Goal: Information Seeking & Learning: Check status

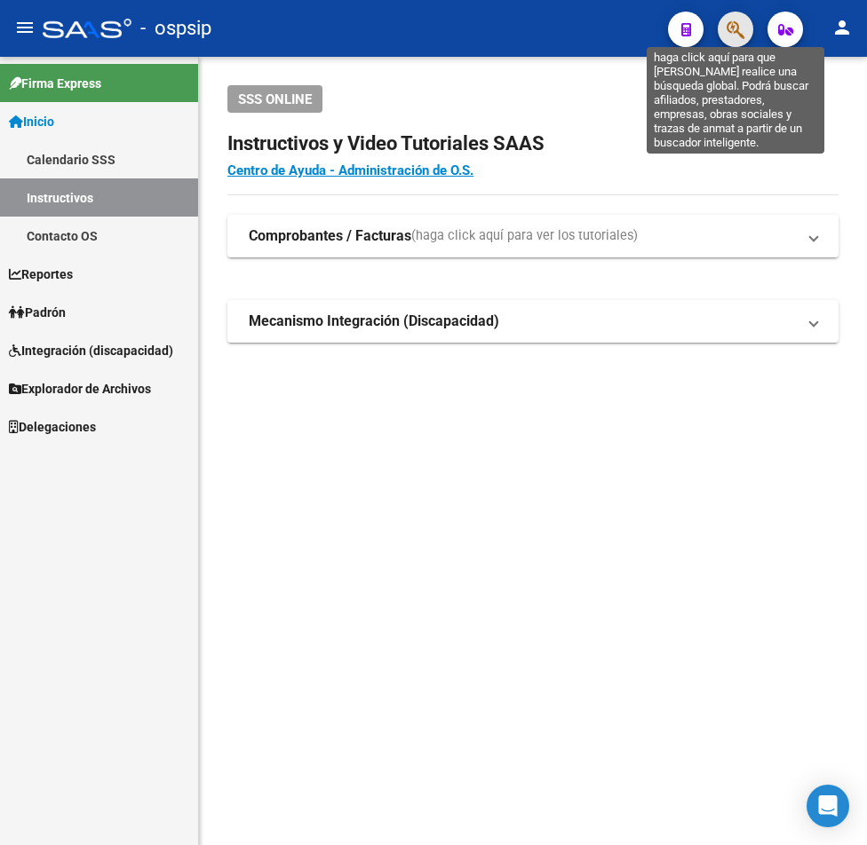
click at [736, 35] on icon "button" at bounding box center [735, 30] width 18 height 20
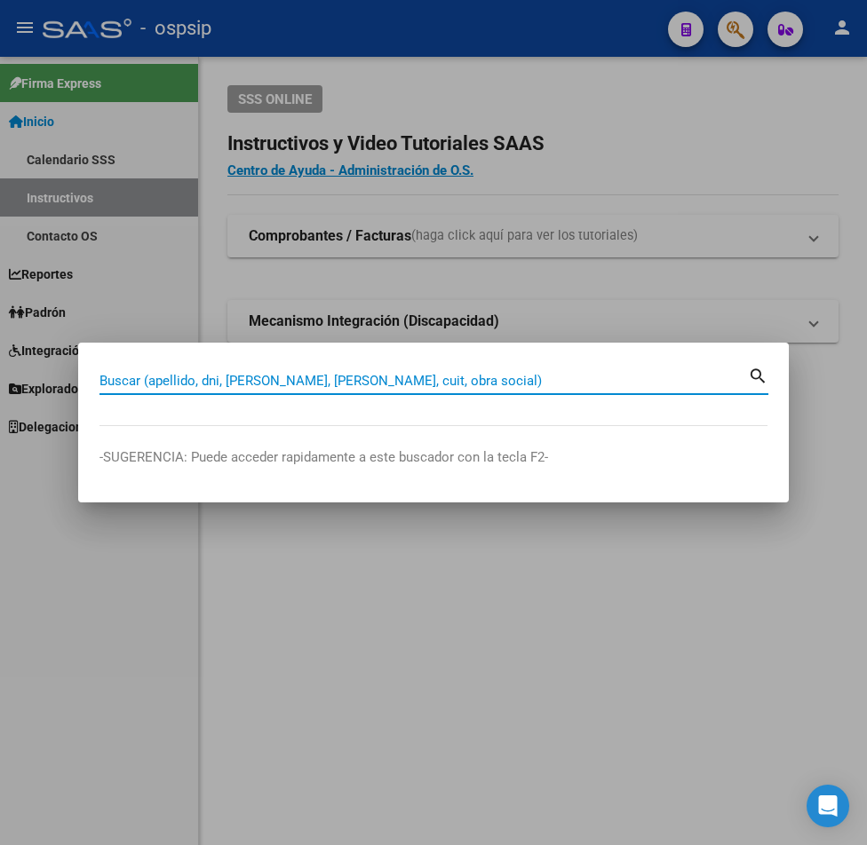
click at [217, 377] on input "Buscar (apellido, dni, [PERSON_NAME], [PERSON_NAME], cuit, obra social)" at bounding box center [423, 381] width 648 height 16
click at [755, 380] on mat-icon "search" at bounding box center [758, 374] width 20 height 21
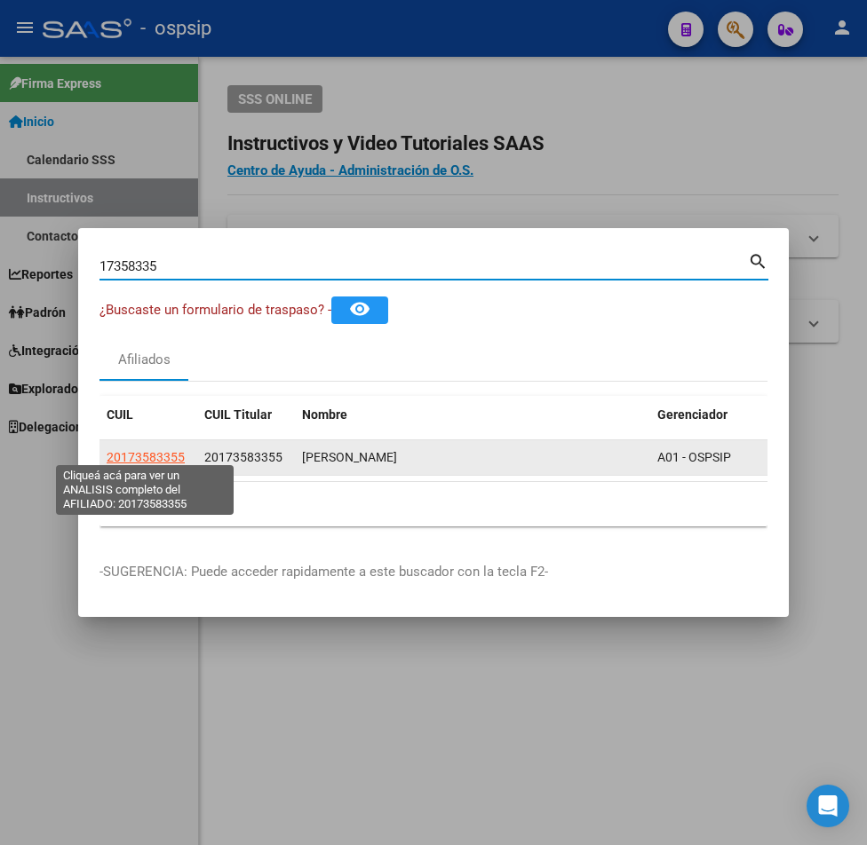
click at [159, 452] on span "20173583355" at bounding box center [146, 457] width 78 height 14
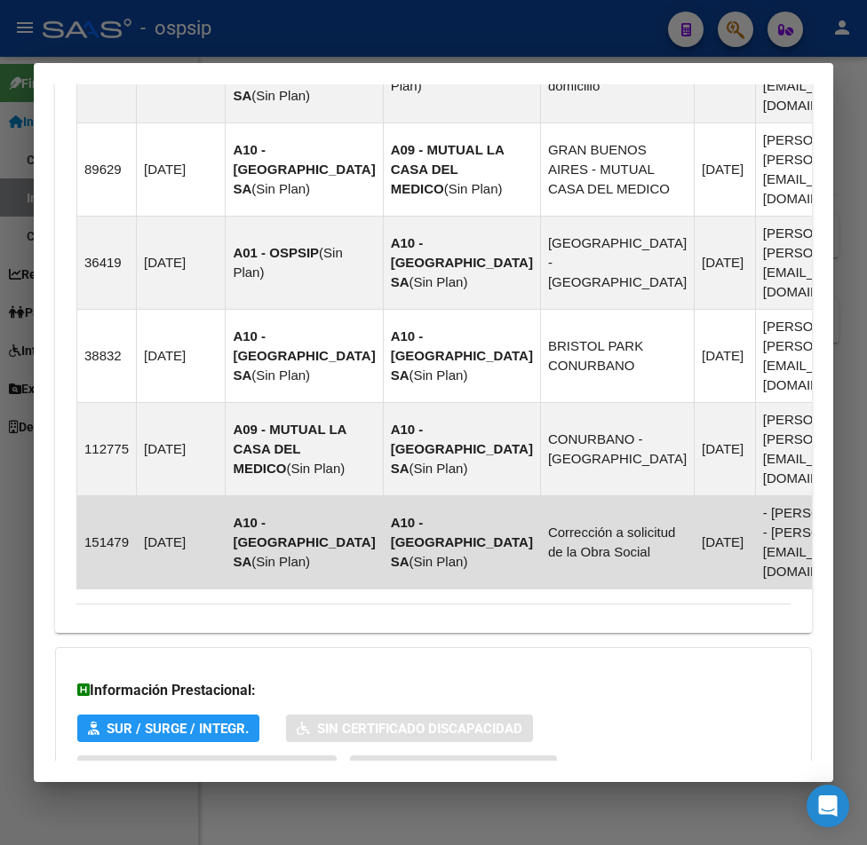
scroll to position [1464, 0]
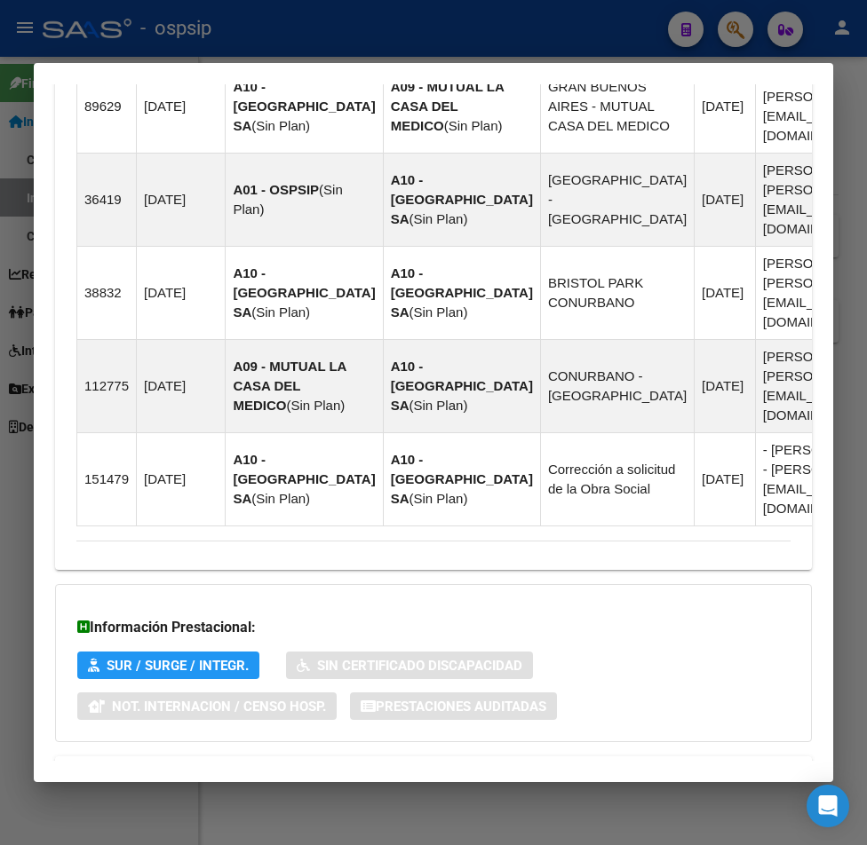
click at [360, 769] on span "Aportes y Contribuciones del Afiliado: 20173583355" at bounding box center [269, 777] width 333 height 17
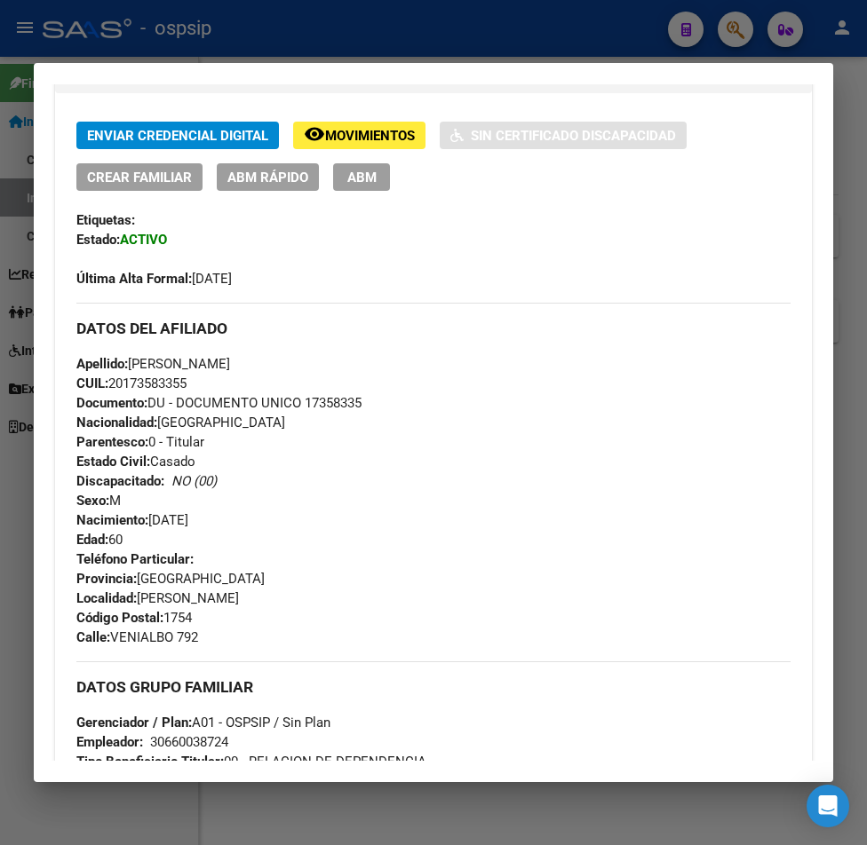
scroll to position [0, 0]
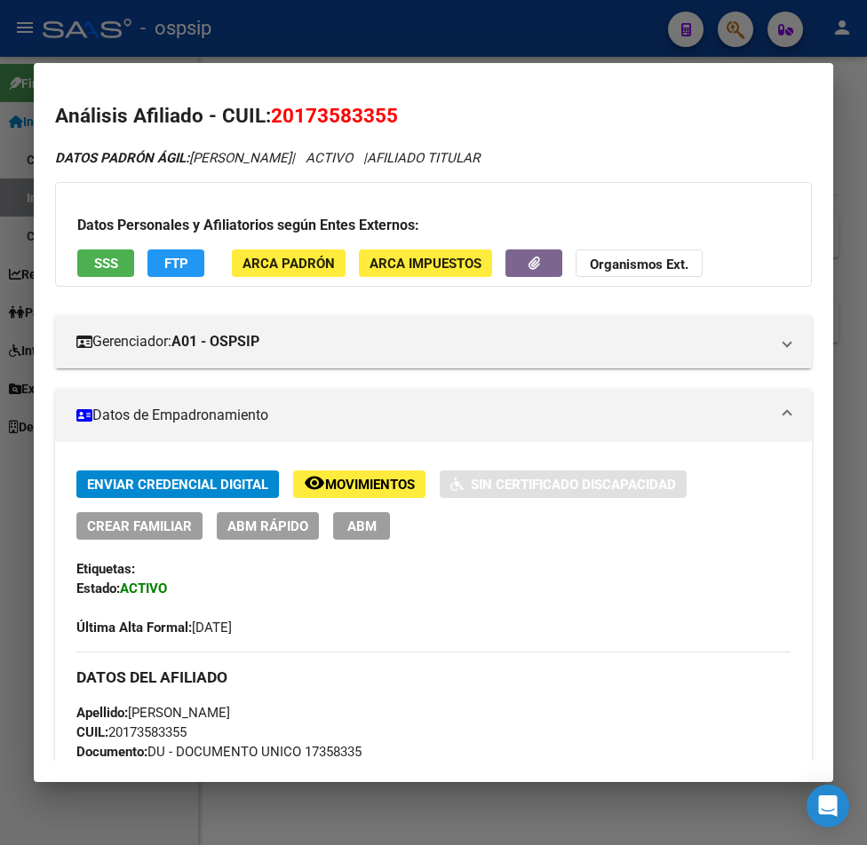
click at [743, 39] on div at bounding box center [433, 422] width 867 height 845
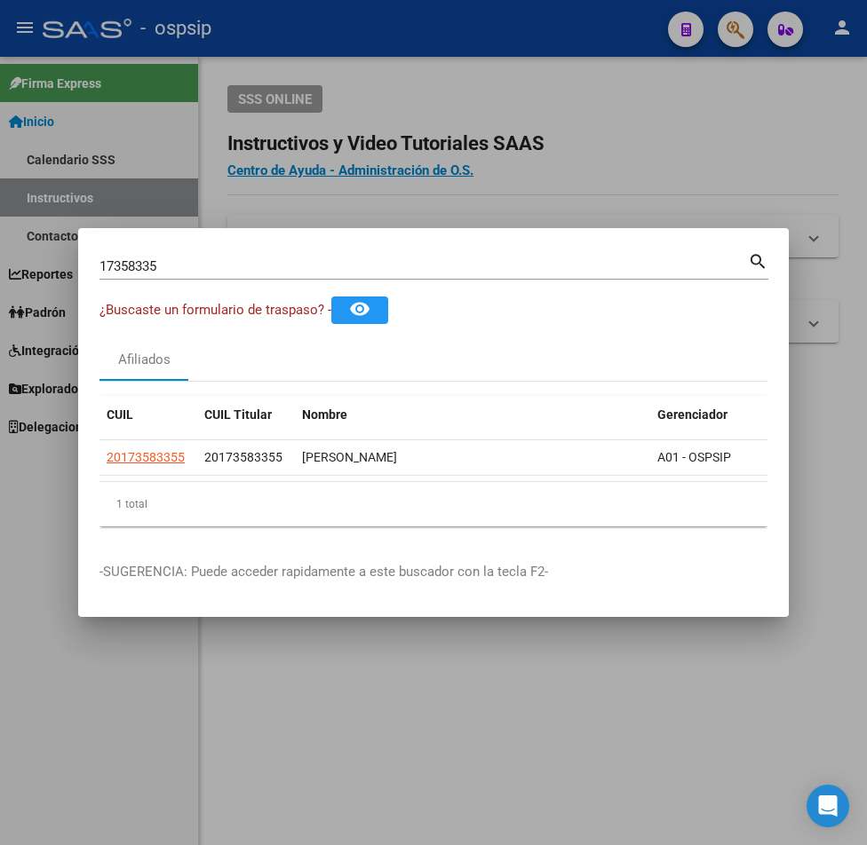
click at [170, 258] on input "17358335" at bounding box center [423, 266] width 648 height 16
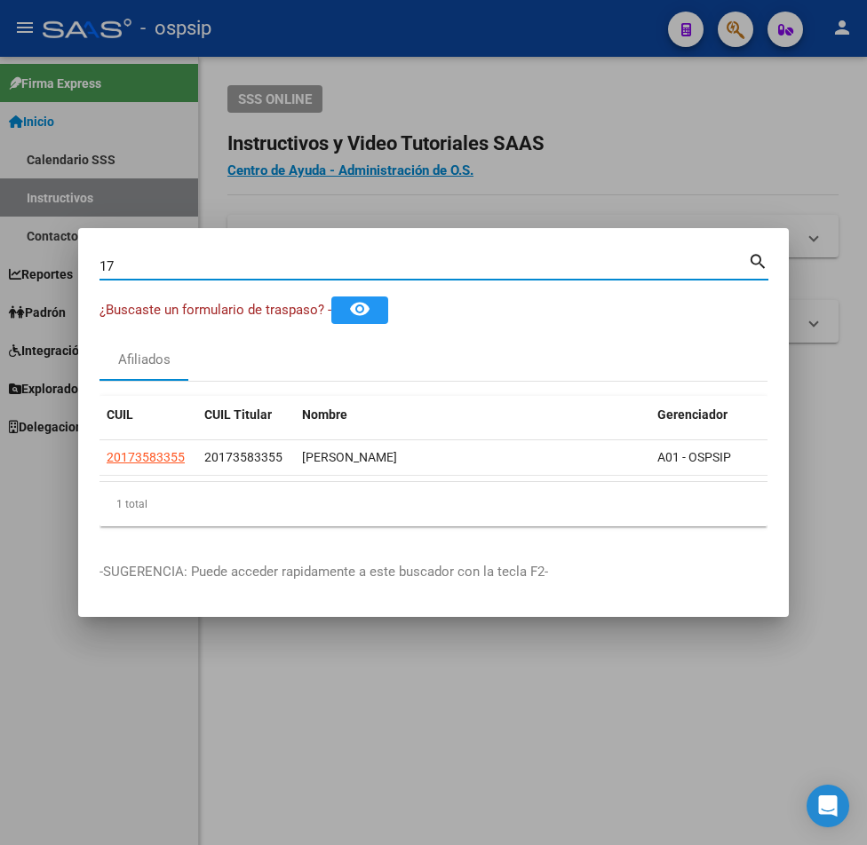
type input "1"
type input "94180115"
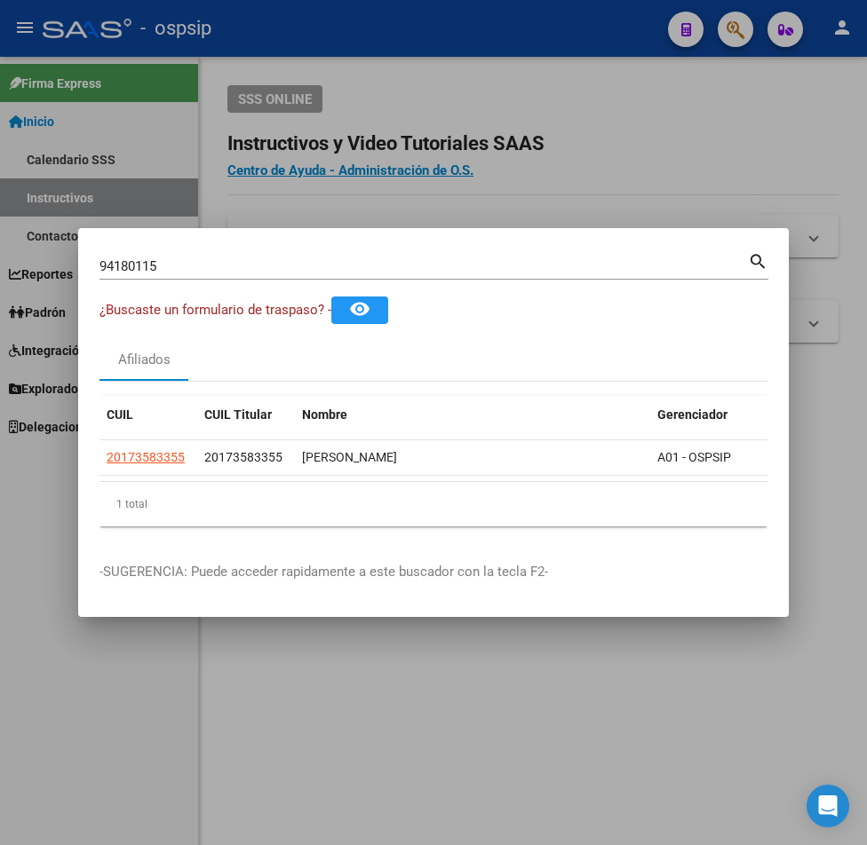
click at [757, 255] on mat-icon "search" at bounding box center [758, 260] width 20 height 21
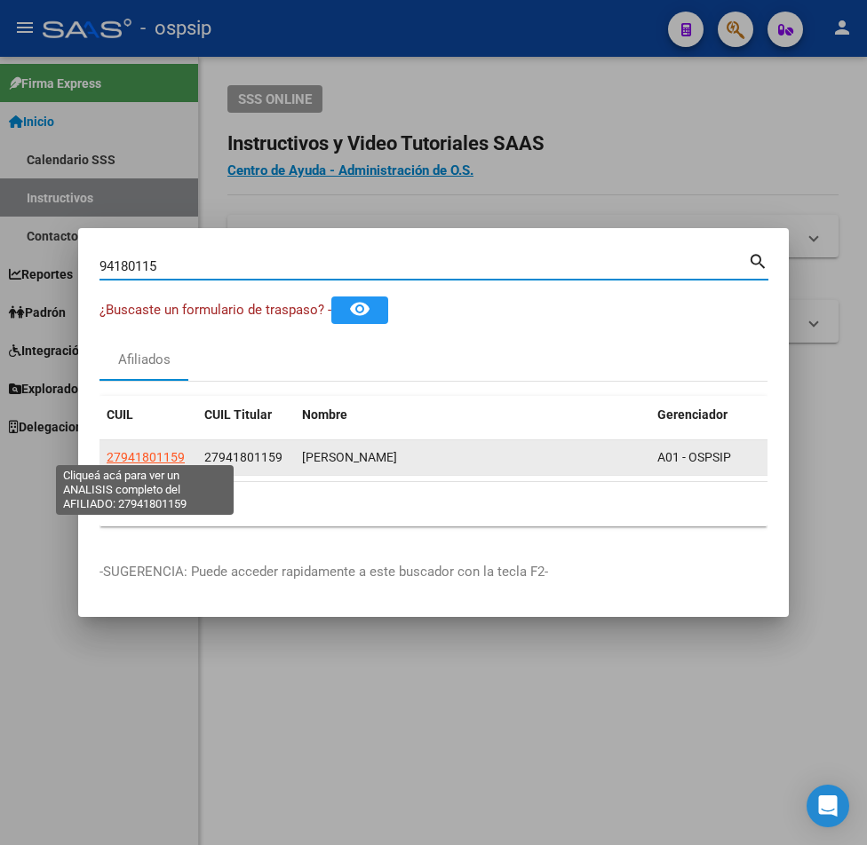
click at [144, 451] on span "27941801159" at bounding box center [146, 457] width 78 height 14
type textarea "27941801159"
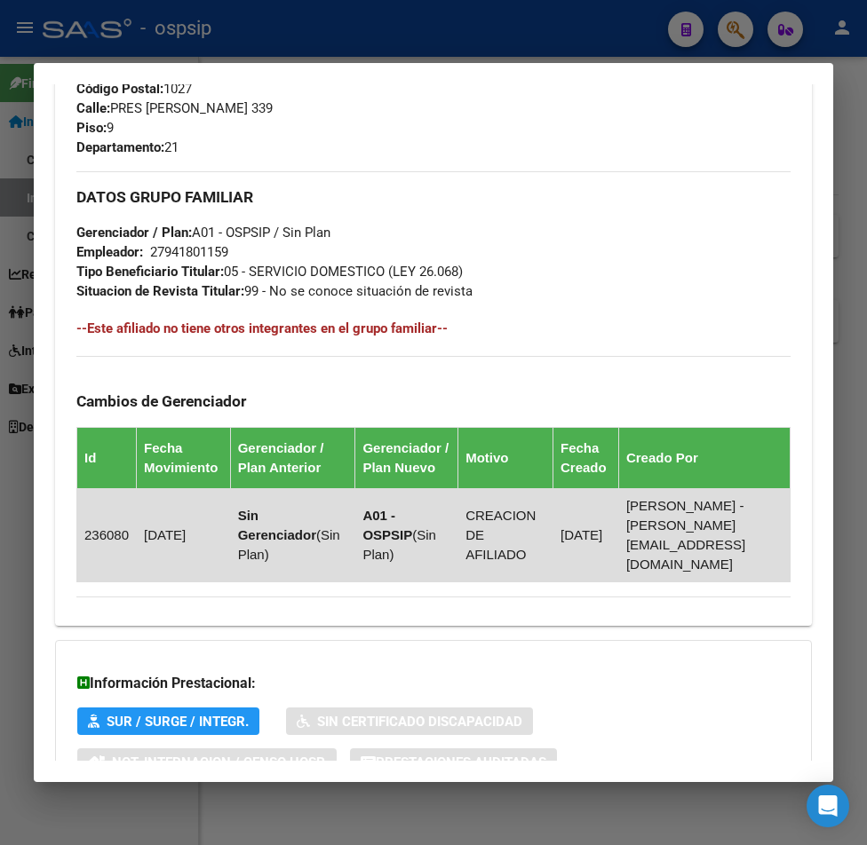
scroll to position [993, 0]
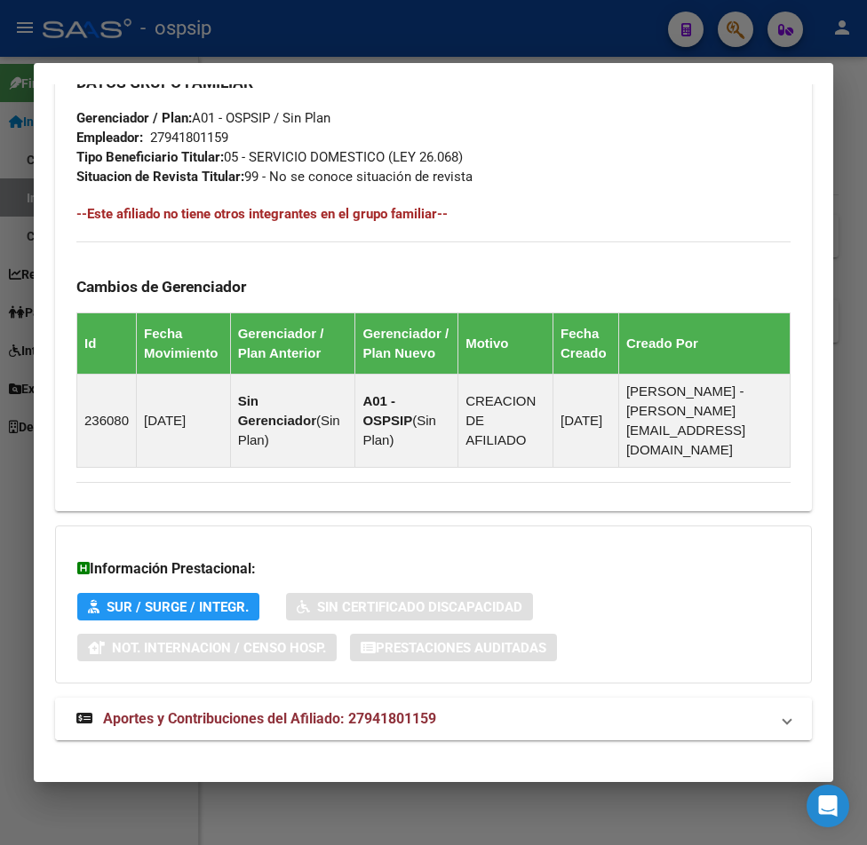
click at [363, 710] on span "Aportes y Contribuciones del Afiliado: 27941801159" at bounding box center [269, 718] width 333 height 17
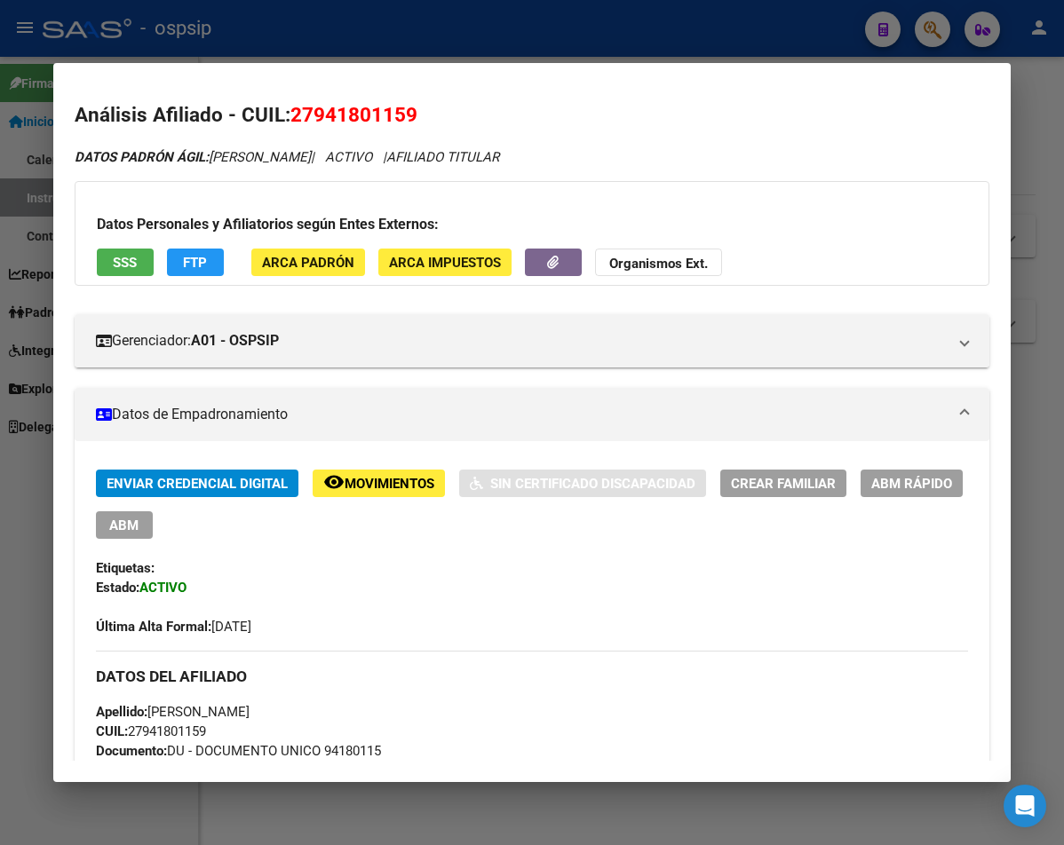
scroll to position [0, 0]
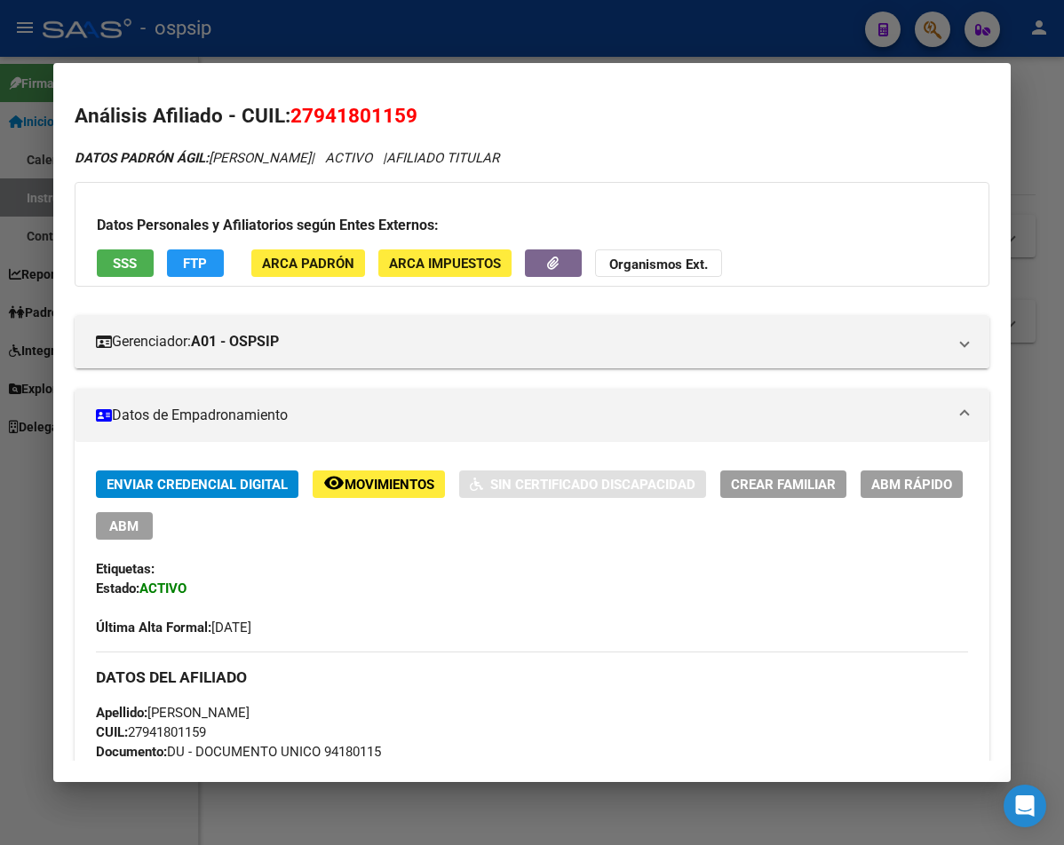
click at [412, 44] on div at bounding box center [532, 422] width 1064 height 845
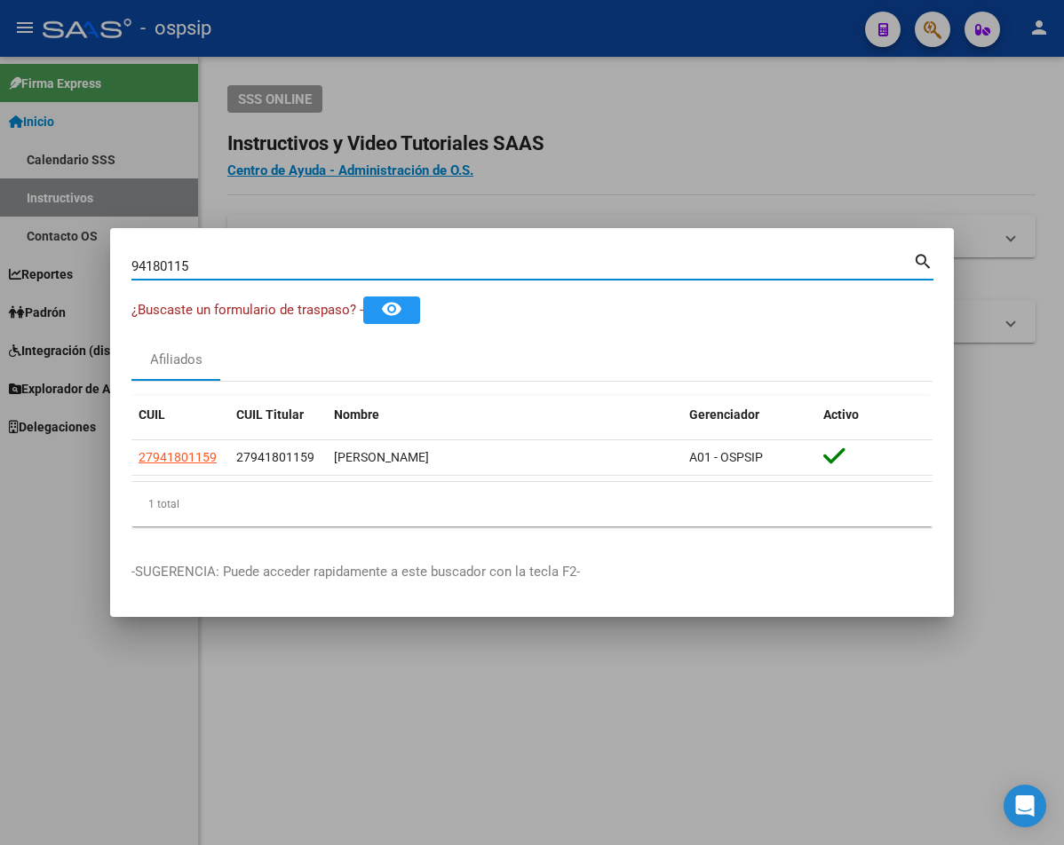
click at [200, 268] on input "94180115" at bounding box center [521, 266] width 781 height 16
type input "9"
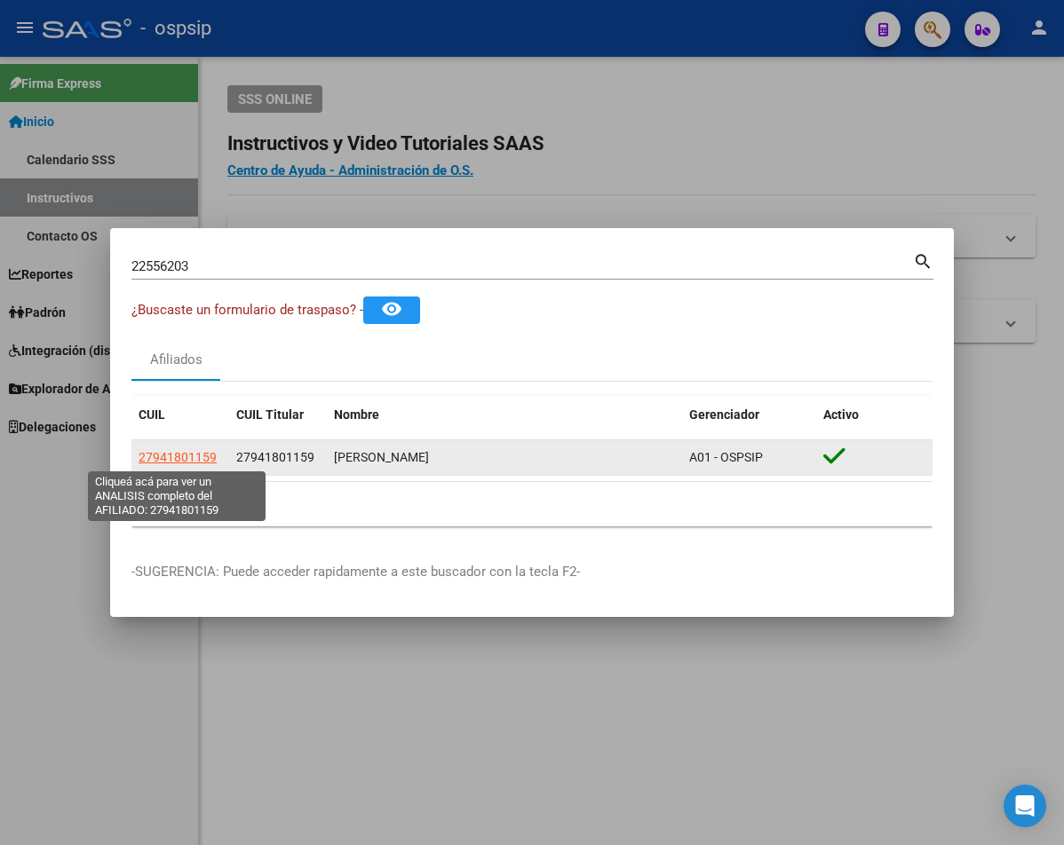
click at [186, 463] on span "27941801159" at bounding box center [178, 457] width 78 height 14
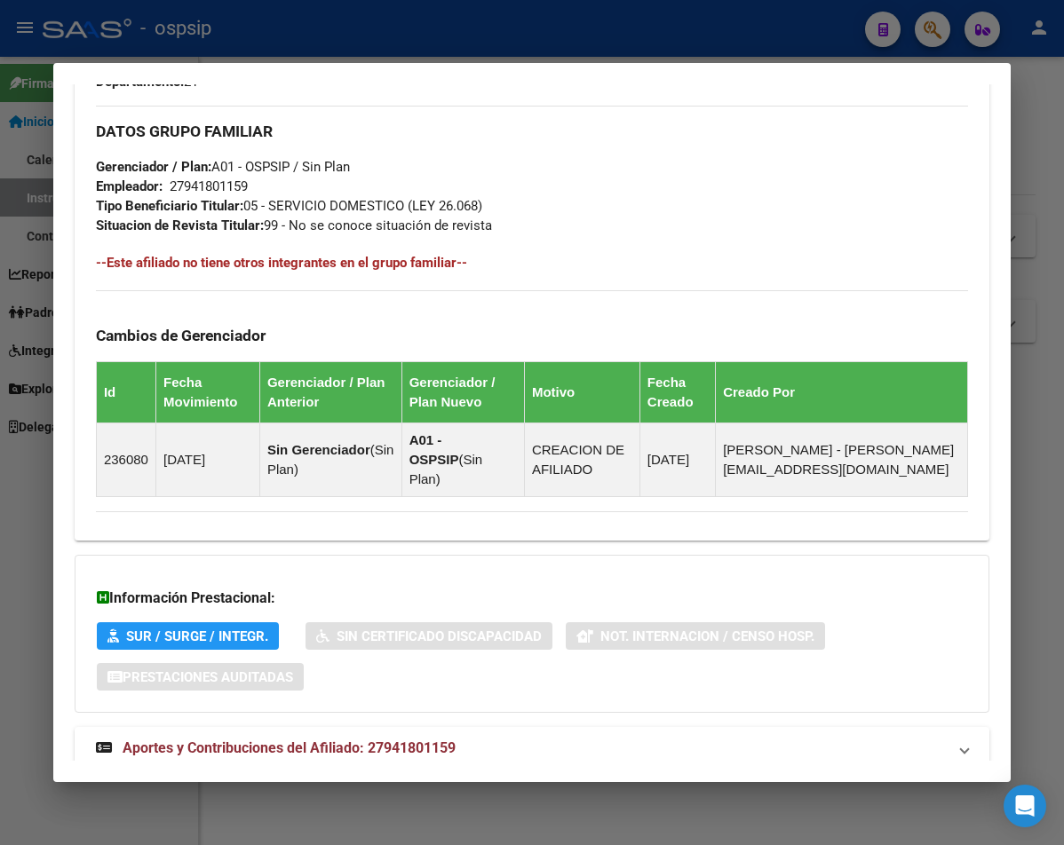
scroll to position [973, 0]
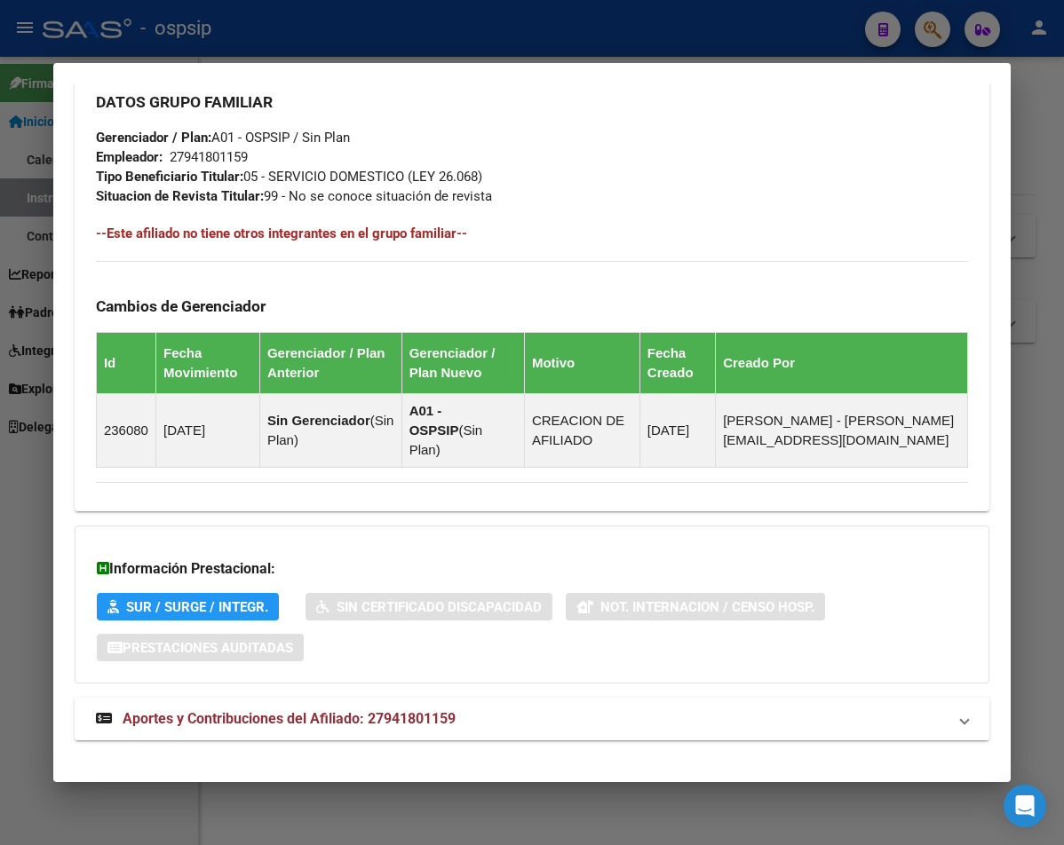
click at [333, 710] on span "Aportes y Contribuciones del Afiliado: 27941801159" at bounding box center [289, 718] width 333 height 17
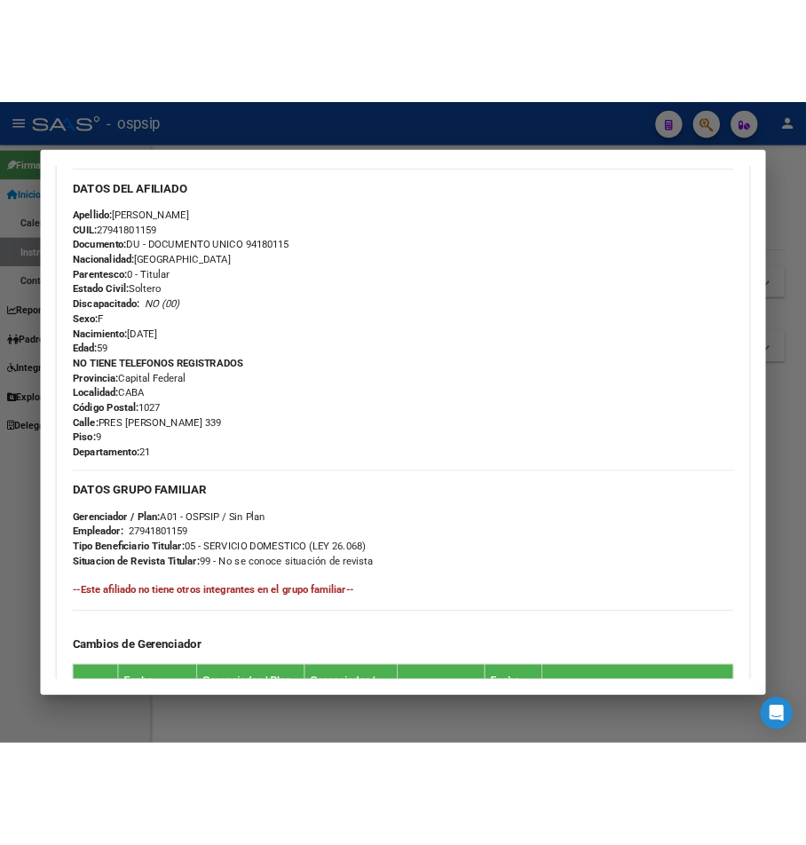
scroll to position [417, 0]
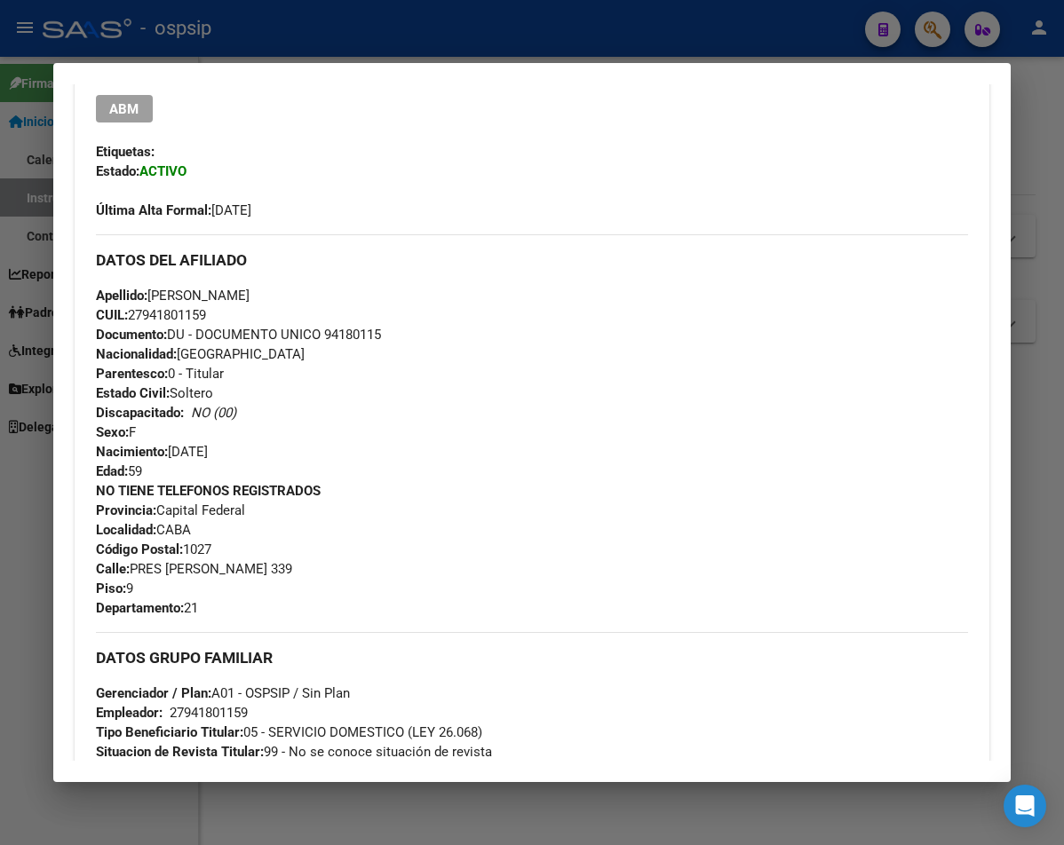
click at [378, 39] on div at bounding box center [532, 422] width 1064 height 845
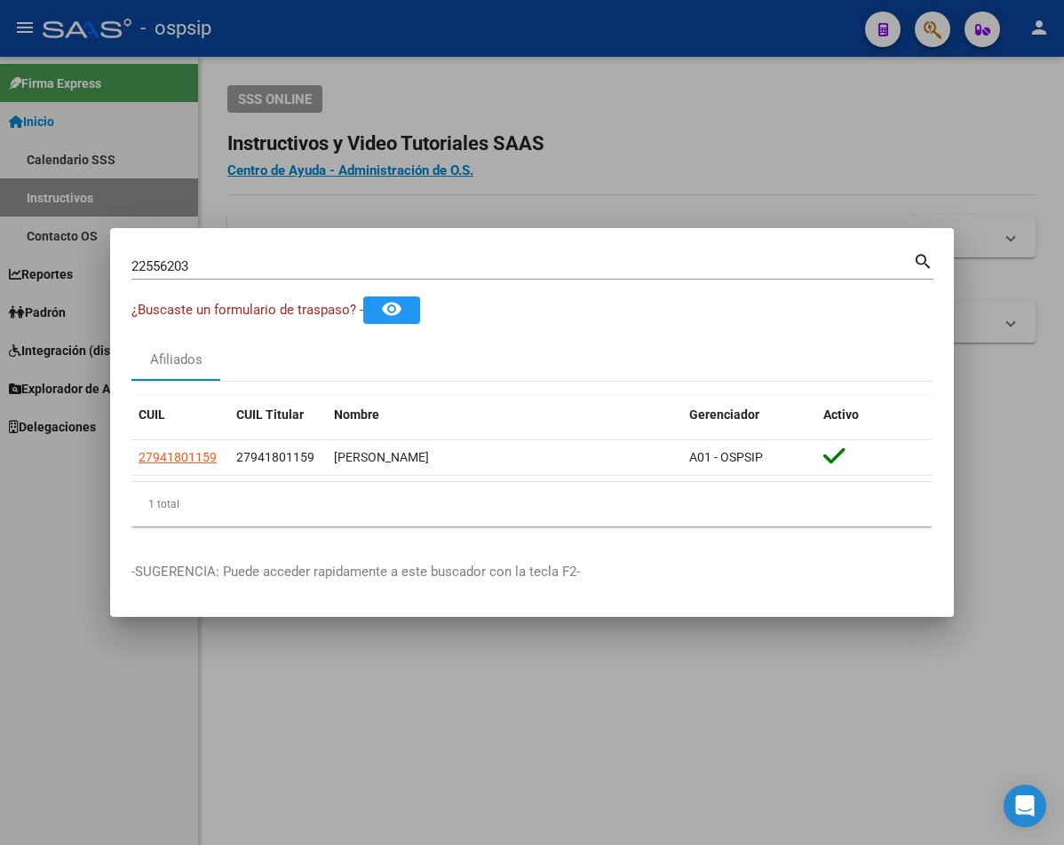
click at [202, 267] on input "22556203" at bounding box center [521, 266] width 781 height 16
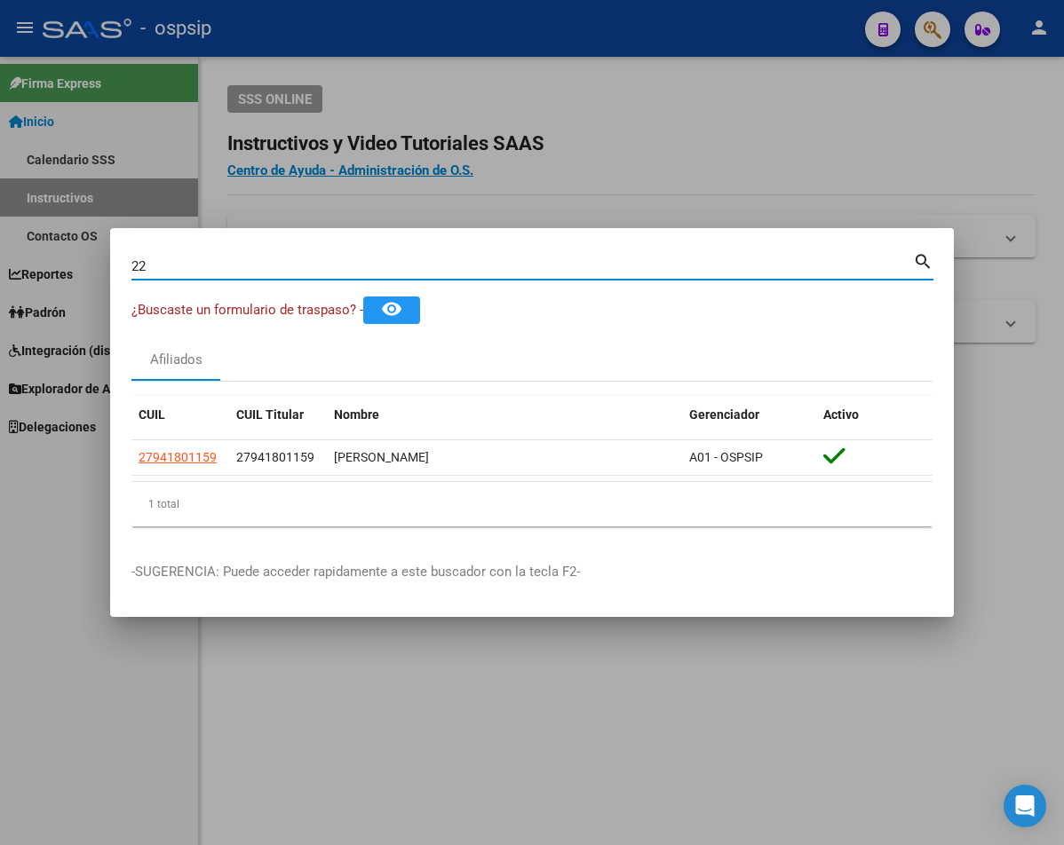
type input "2"
type input "22986005"
click at [852, 261] on mat-icon "search" at bounding box center [923, 260] width 20 height 21
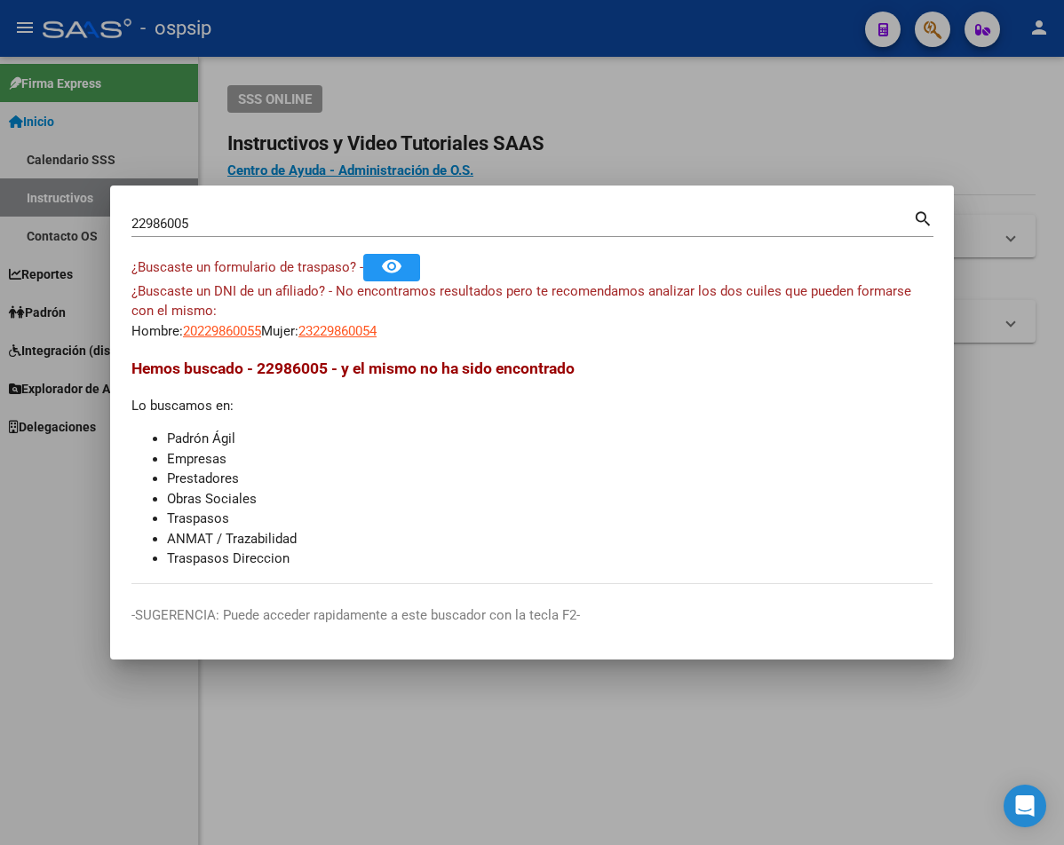
click at [852, 215] on mat-icon "search" at bounding box center [923, 217] width 20 height 21
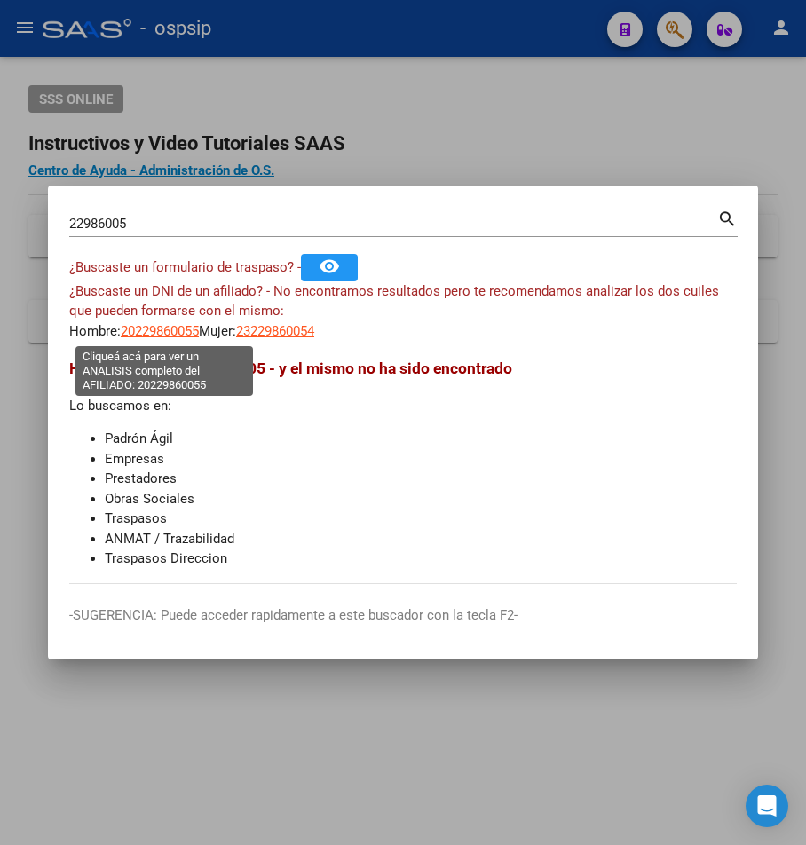
click at [171, 331] on span "20229860055" at bounding box center [160, 331] width 78 height 16
type textarea "20229860055"
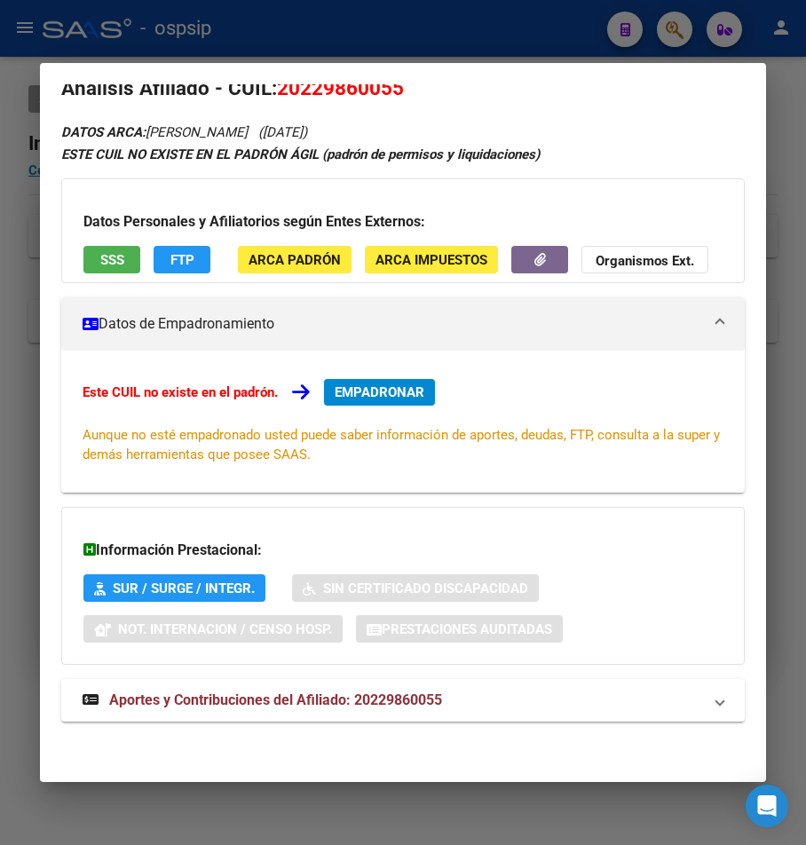
scroll to position [42, 0]
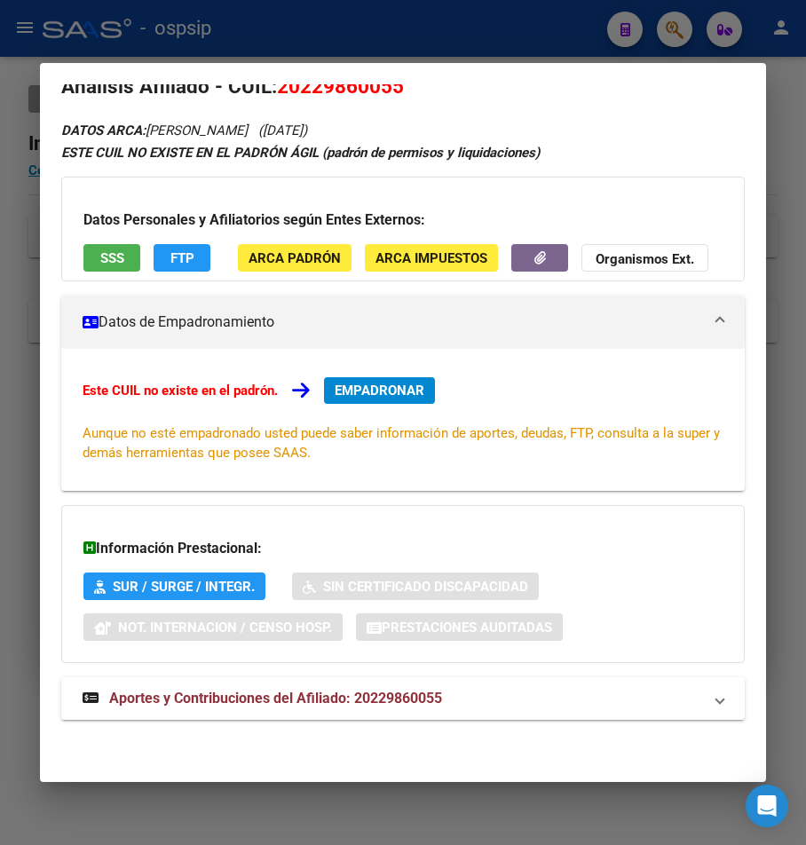
click at [323, 698] on span "Aportes y Contribuciones del Afiliado: 20229860055" at bounding box center [275, 698] width 333 height 17
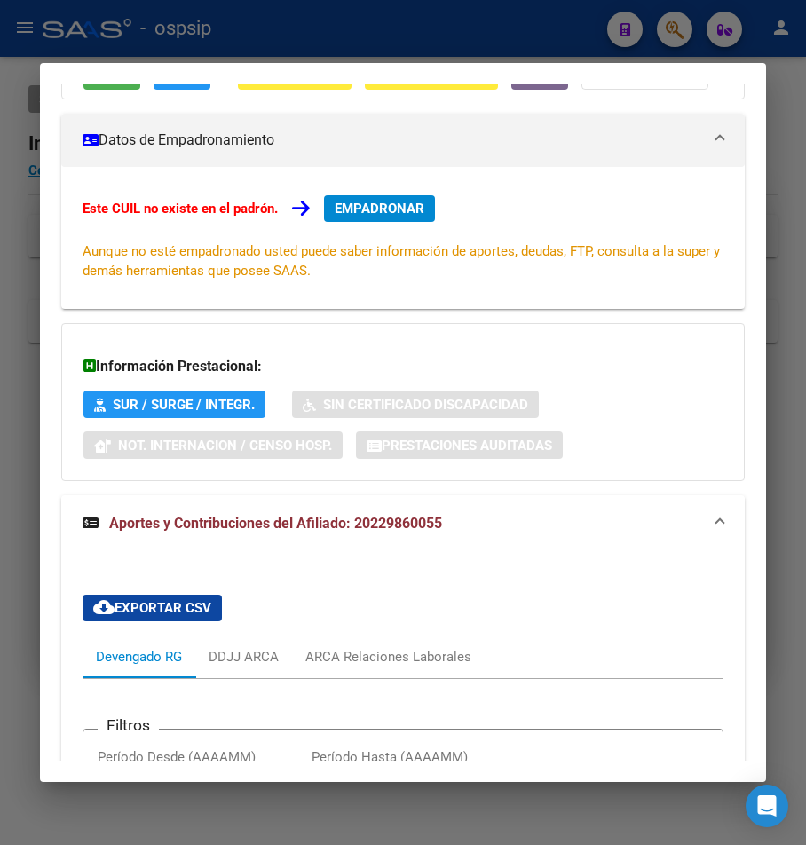
scroll to position [0, 0]
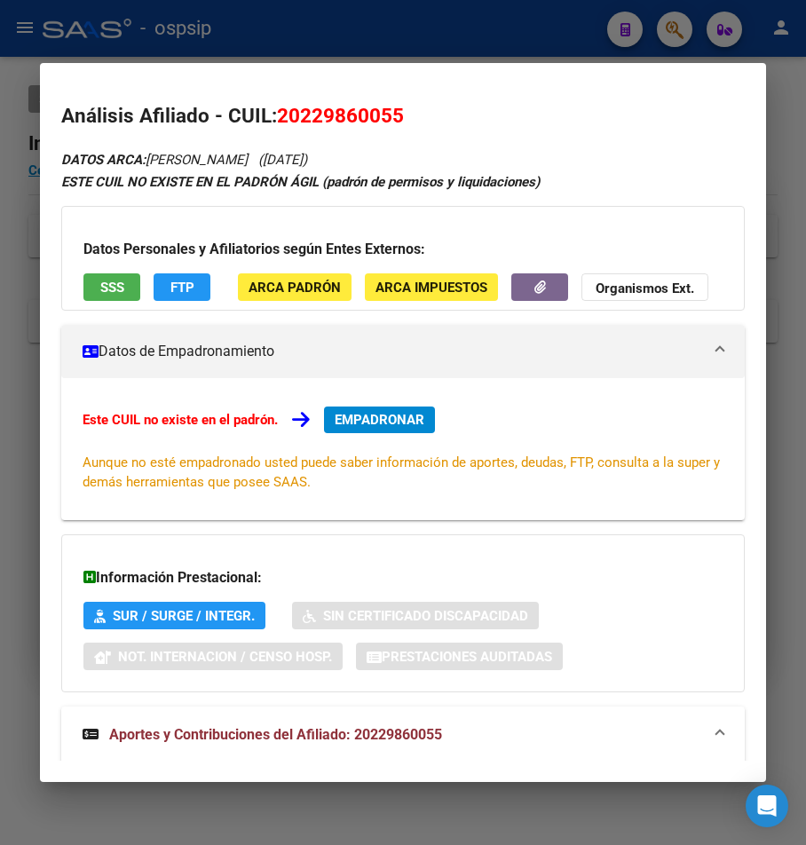
click at [401, 20] on div at bounding box center [403, 422] width 806 height 845
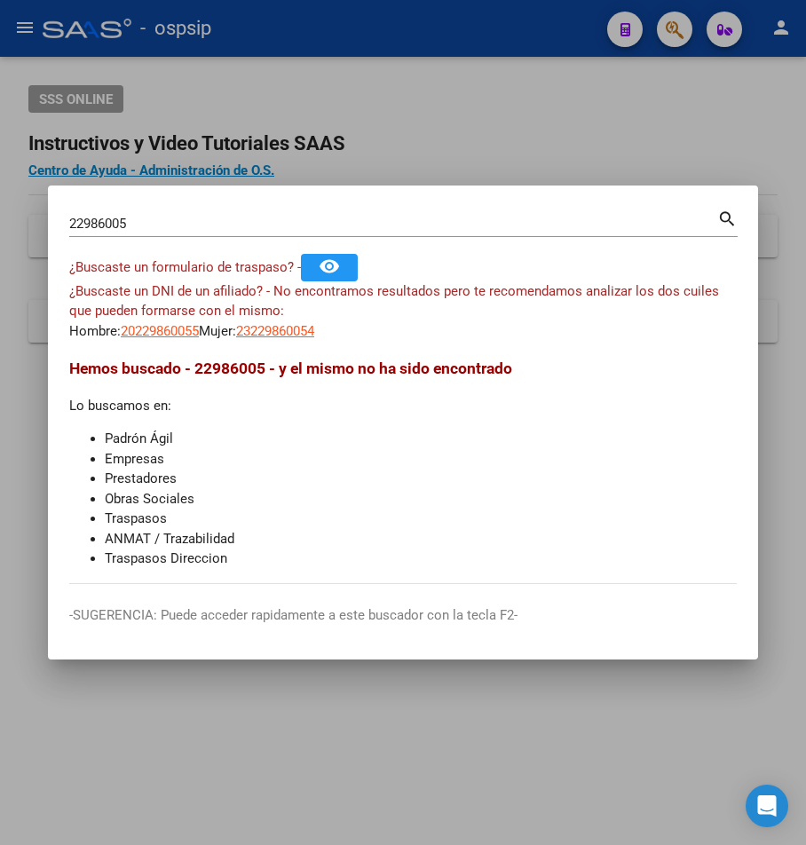
click at [143, 218] on input "22986005" at bounding box center [393, 224] width 648 height 16
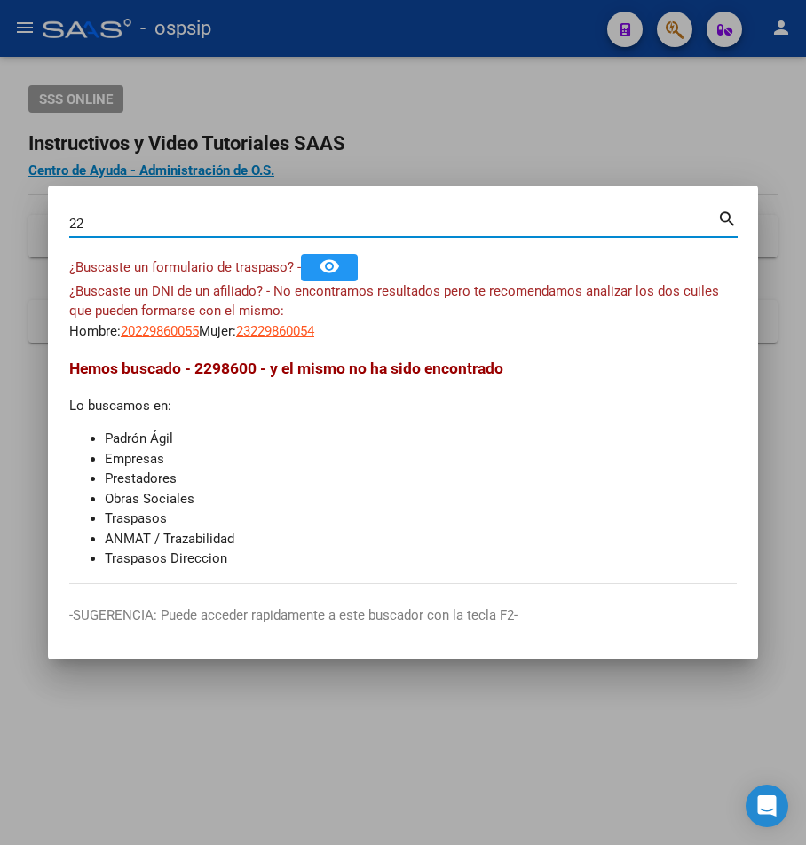
type input "2"
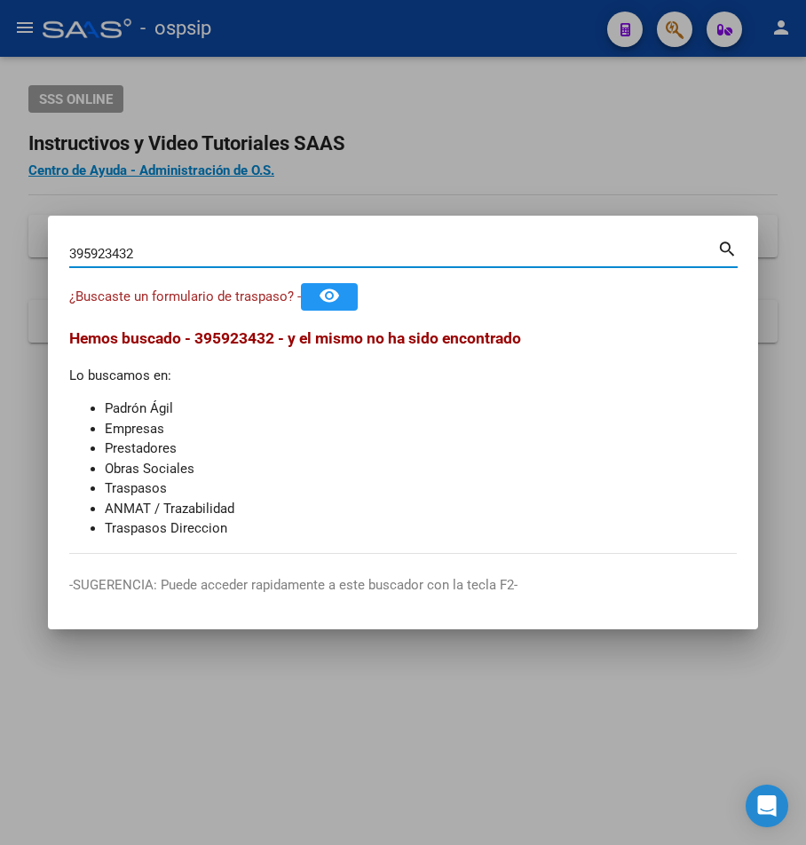
click at [722, 251] on mat-icon "search" at bounding box center [727, 247] width 20 height 21
type input "3"
type input "16119590"
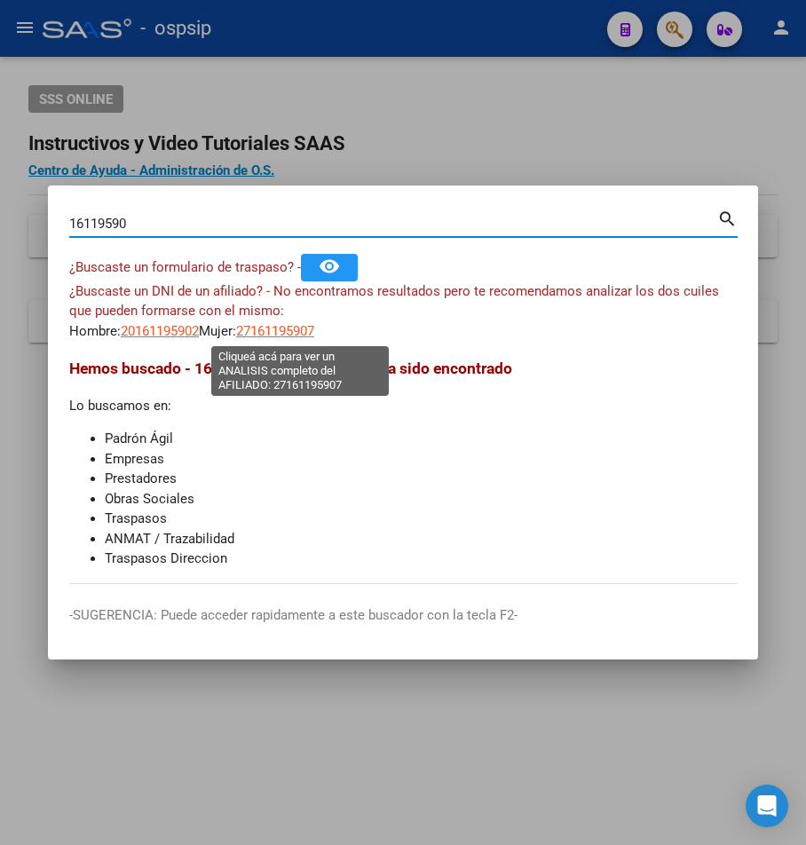
click at [285, 327] on span "27161195907" at bounding box center [275, 331] width 78 height 16
type textarea "27161195907"
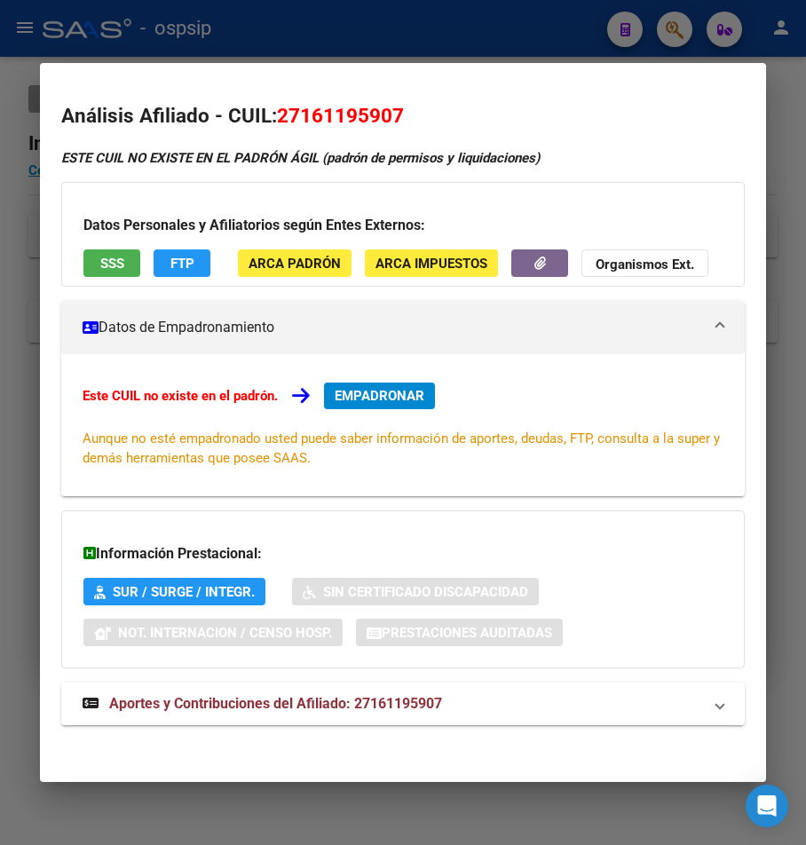
click at [375, 24] on div at bounding box center [403, 422] width 806 height 845
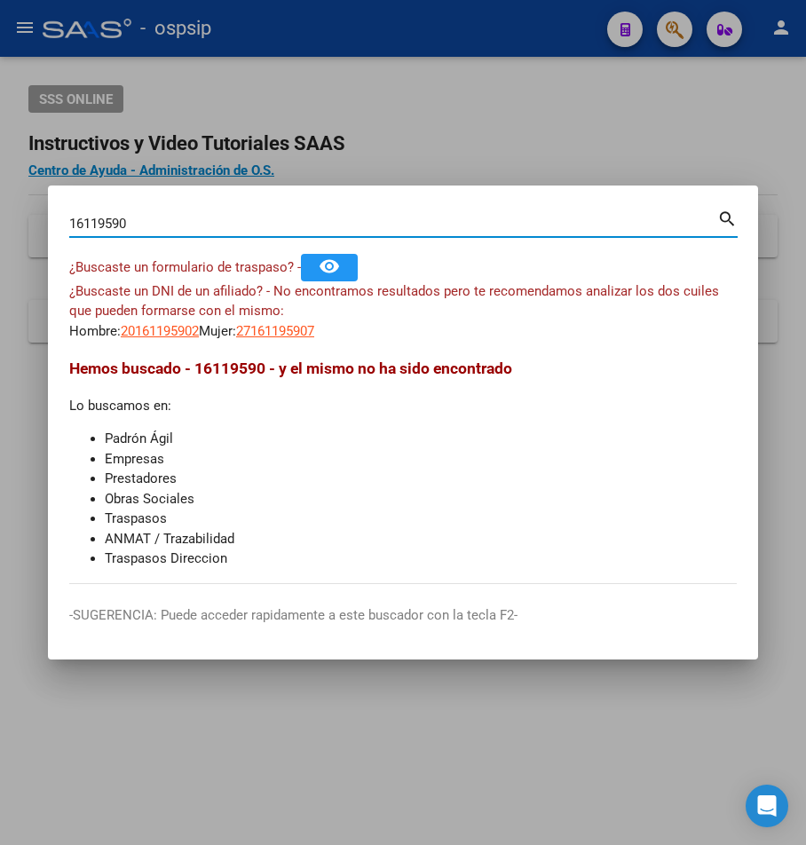
click at [114, 222] on input "16119590" at bounding box center [393, 224] width 648 height 16
type input "16115590"
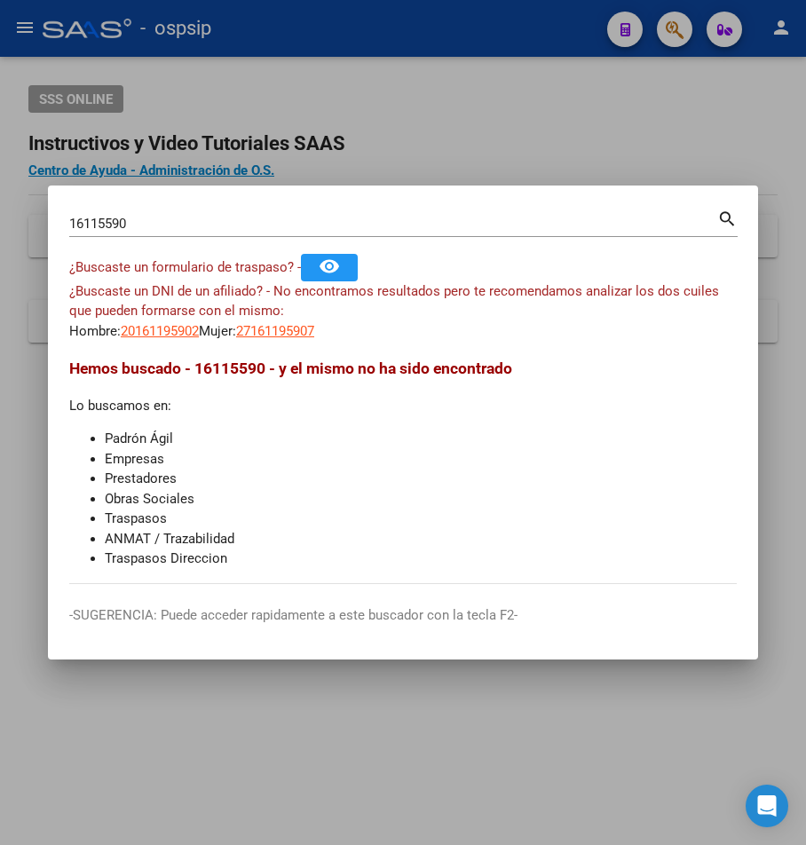
click at [726, 218] on mat-icon "search" at bounding box center [727, 217] width 20 height 21
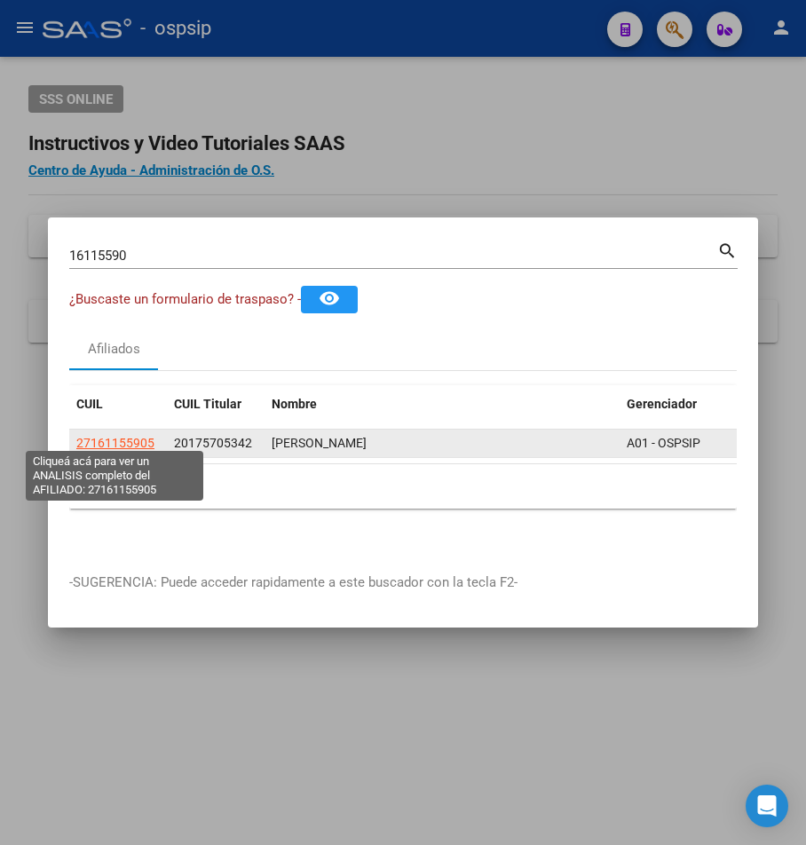
click at [133, 436] on span "27161155905" at bounding box center [115, 443] width 78 height 14
type textarea "27161155905"
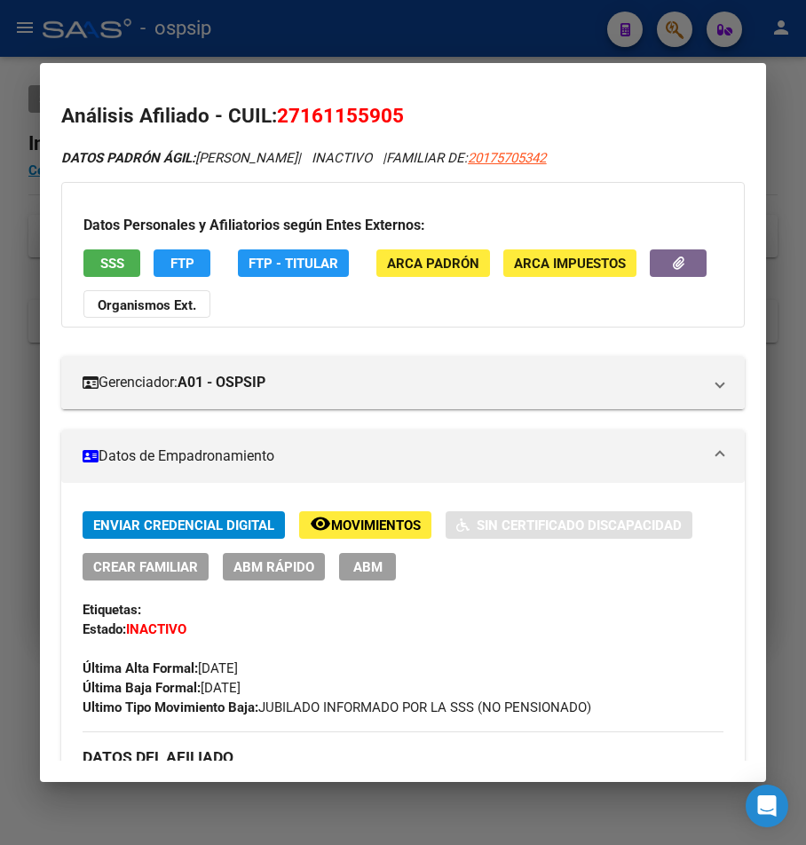
click at [412, 40] on div at bounding box center [403, 422] width 806 height 845
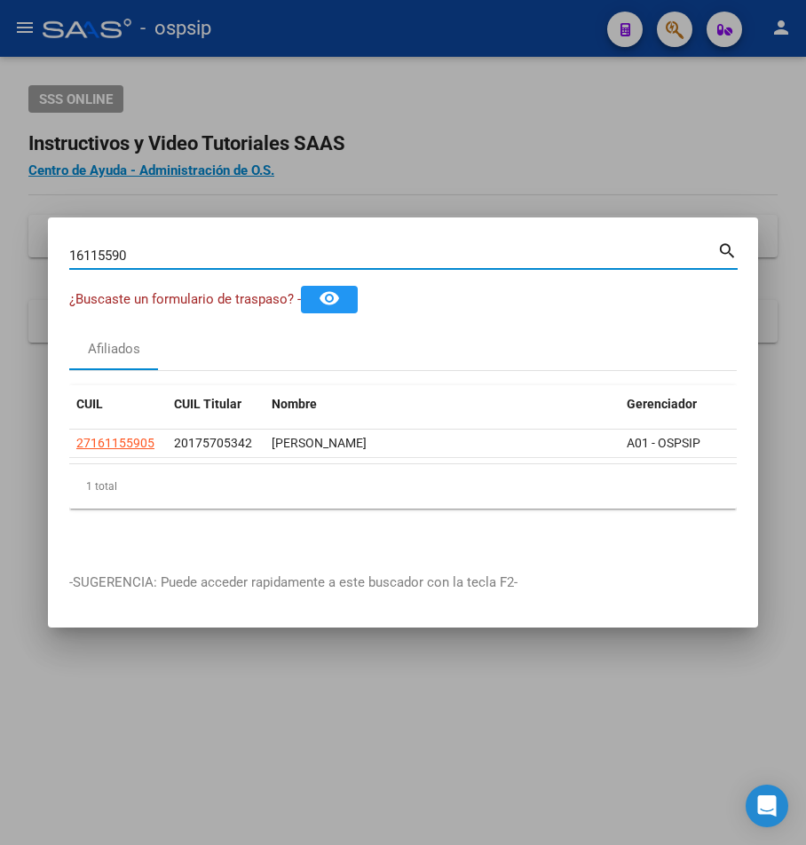
click at [150, 248] on input "16115590" at bounding box center [393, 256] width 648 height 16
type input "1"
type input "18908346"
click at [727, 247] on mat-icon "search" at bounding box center [727, 249] width 20 height 21
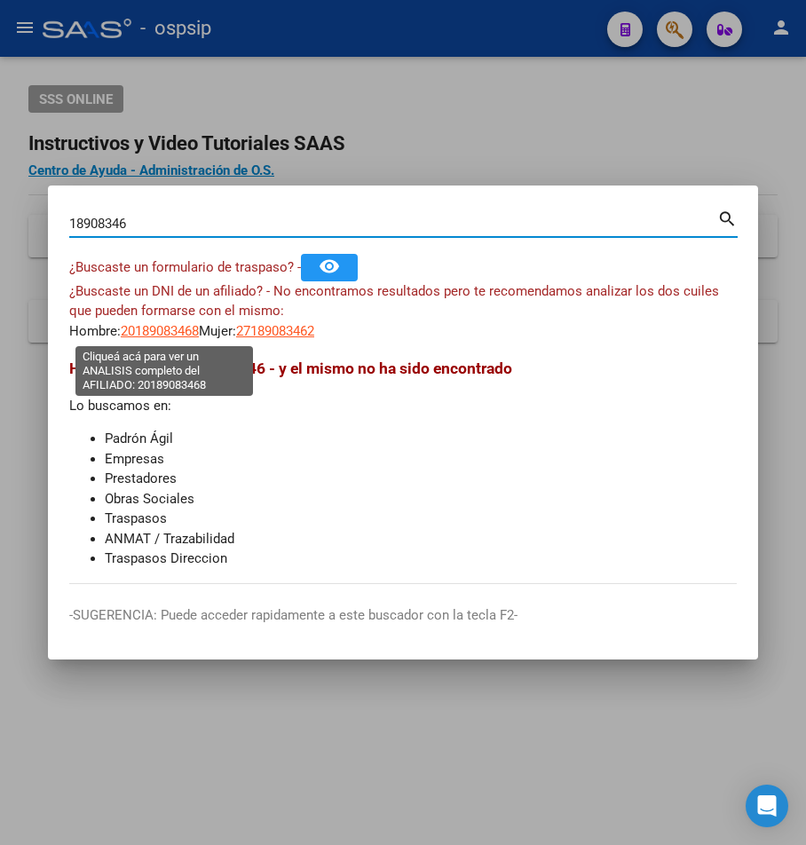
click at [177, 332] on span "20189083468" at bounding box center [160, 331] width 78 height 16
type textarea "20189083468"
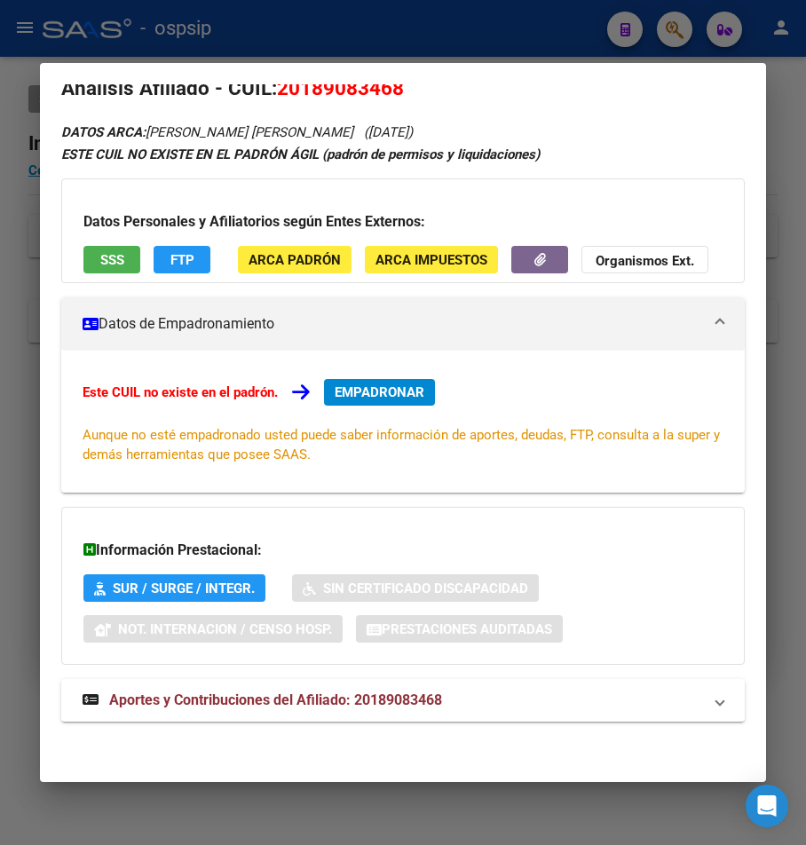
scroll to position [42, 0]
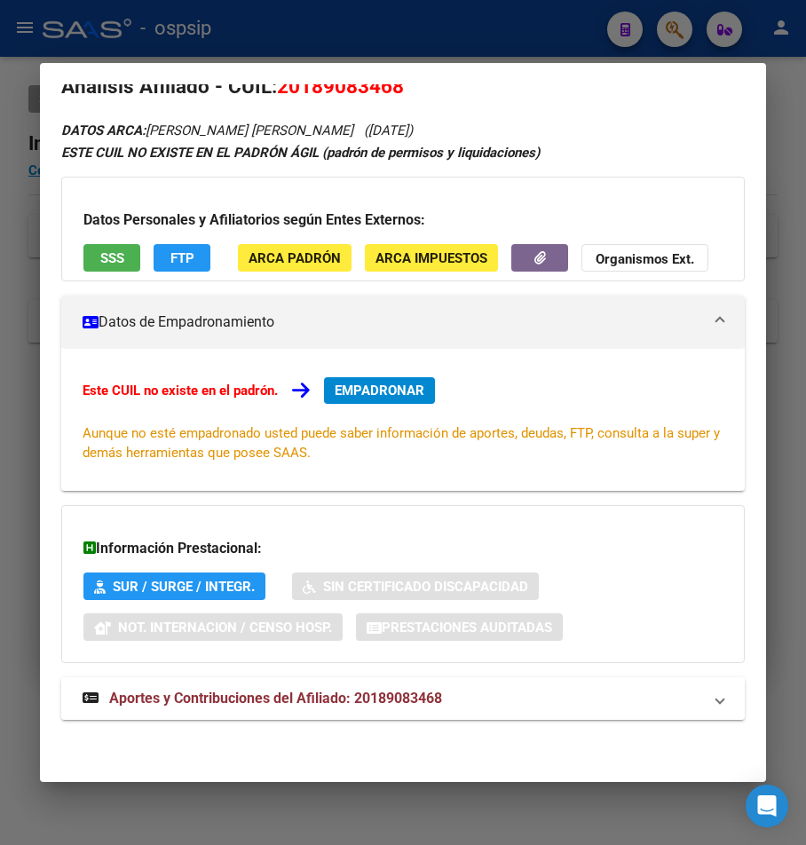
click at [326, 702] on span "Aportes y Contribuciones del Afiliado: 20189083468" at bounding box center [275, 698] width 333 height 17
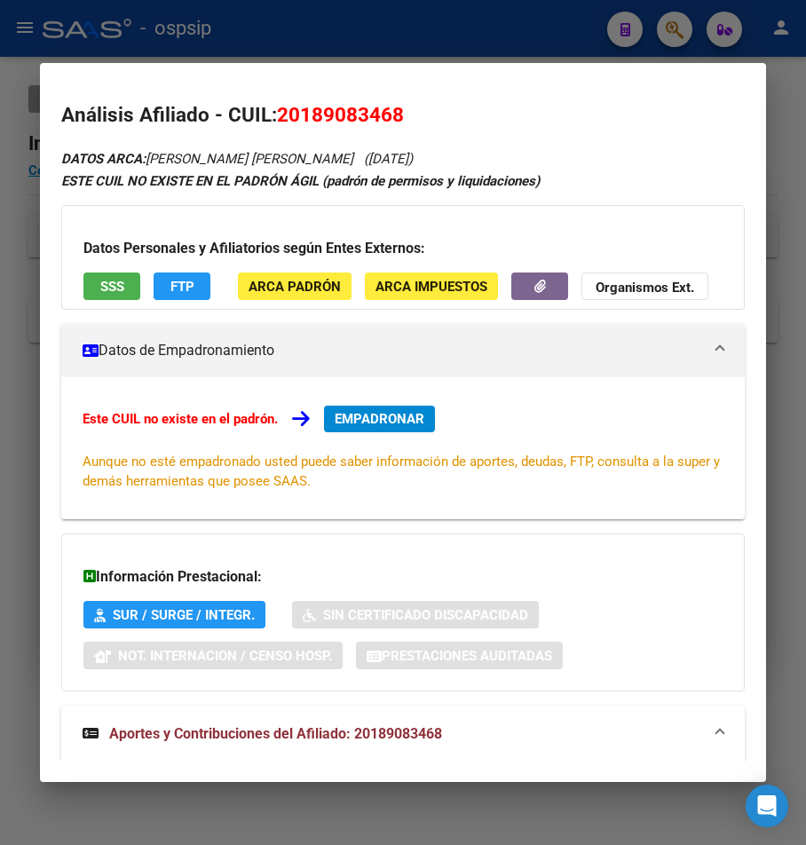
scroll to position [0, 0]
